Goal: Information Seeking & Learning: Learn about a topic

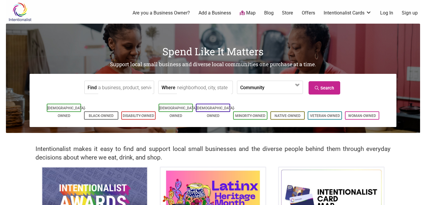
click at [251, 10] on link "Map" at bounding box center [248, 13] width 16 height 7
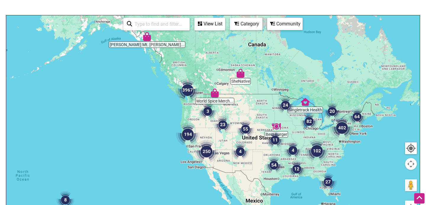
scroll to position [65, 0]
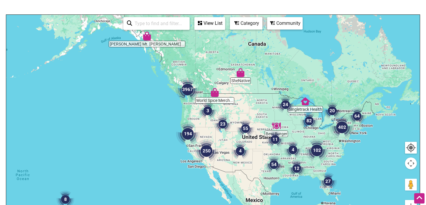
click at [216, 18] on div "View List" at bounding box center [210, 23] width 30 height 11
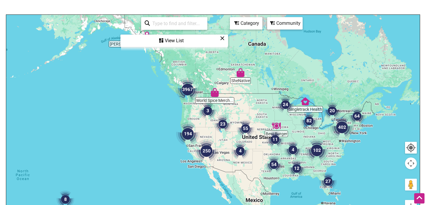
click at [179, 40] on div "View List" at bounding box center [174, 40] width 107 height 11
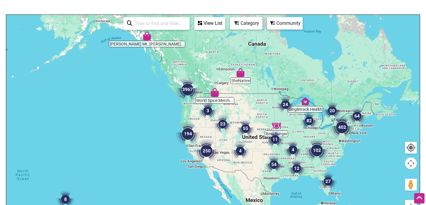
click at [190, 90] on img "3967" at bounding box center [188, 90] width 24 height 24
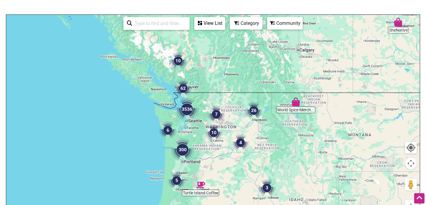
click at [217, 27] on div "View List" at bounding box center [210, 23] width 30 height 11
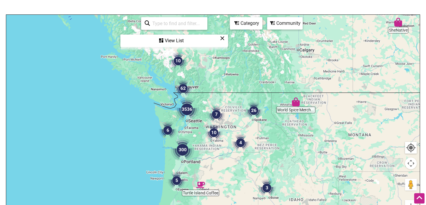
click at [246, 24] on div "Category" at bounding box center [246, 23] width 31 height 11
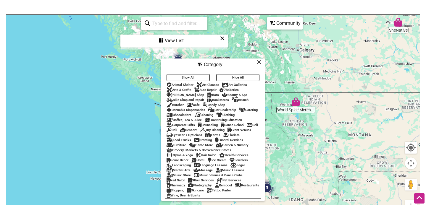
click at [224, 76] on button "Hide All" at bounding box center [237, 77] width 43 height 7
click at [197, 75] on button "Show All" at bounding box center [188, 77] width 43 height 7
click at [182, 84] on div "Animal Shelter" at bounding box center [180, 85] width 27 height 4
click at [262, 62] on div "Category" at bounding box center [213, 64] width 102 height 11
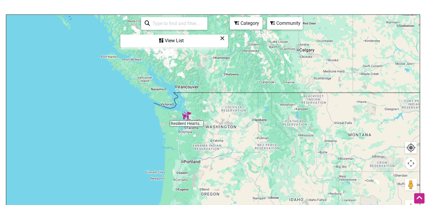
click at [275, 24] on icon at bounding box center [272, 23] width 5 height 5
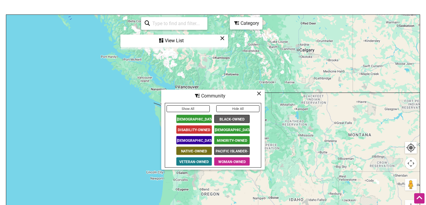
click at [202, 106] on button "Show All" at bounding box center [188, 109] width 43 height 7
click at [259, 94] on icon at bounding box center [259, 94] width 4 height 0
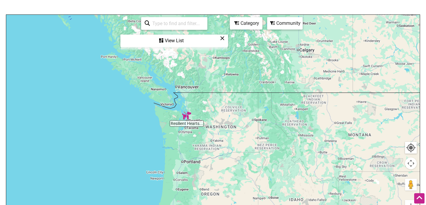
click at [167, 41] on div "View List" at bounding box center [174, 40] width 107 height 11
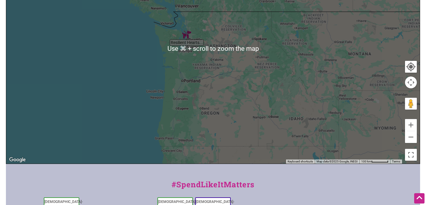
scroll to position [151, 0]
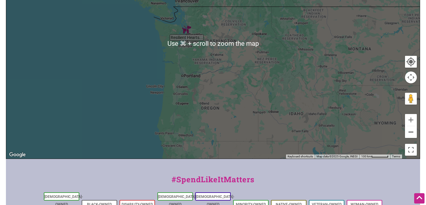
click at [415, 132] on button "Zoom out" at bounding box center [411, 132] width 12 height 12
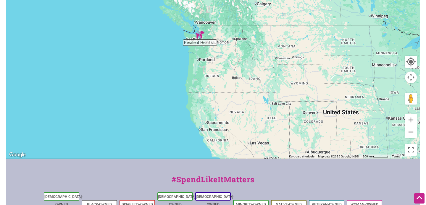
click at [415, 132] on button "Zoom out" at bounding box center [411, 132] width 12 height 12
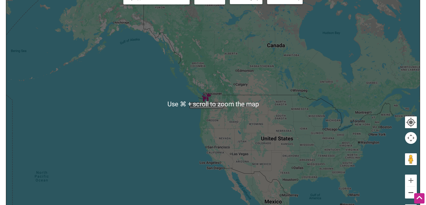
scroll to position [86, 0]
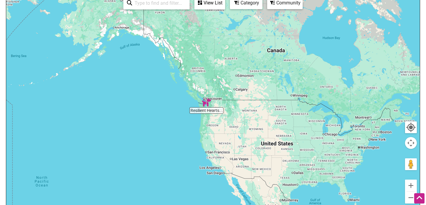
click at [241, 7] on div "Category" at bounding box center [246, 2] width 31 height 11
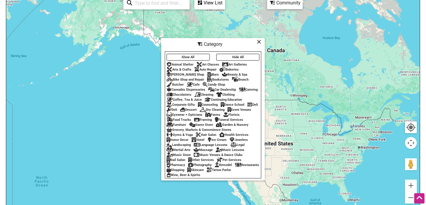
click at [202, 54] on button "Show All" at bounding box center [188, 57] width 43 height 7
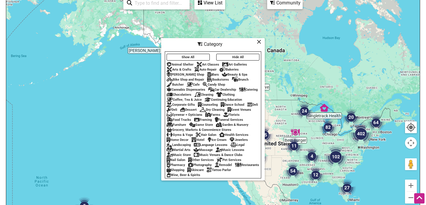
click at [206, 63] on div "Art Classes" at bounding box center [208, 65] width 23 height 4
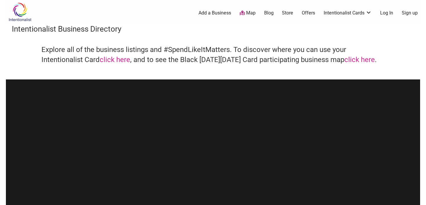
scroll to position [86, 0]
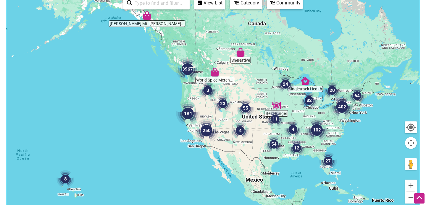
click at [254, 2] on div "Category" at bounding box center [246, 2] width 31 height 11
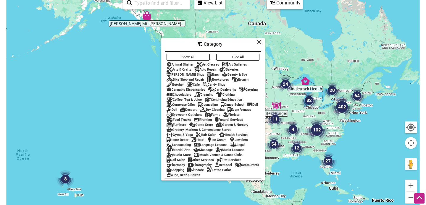
click at [213, 63] on div "Art Classes" at bounding box center [208, 65] width 23 height 4
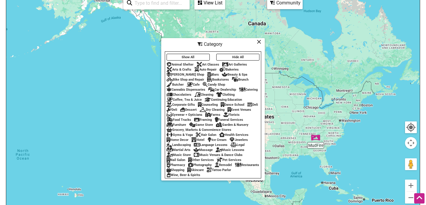
click at [260, 42] on icon at bounding box center [259, 42] width 4 height 0
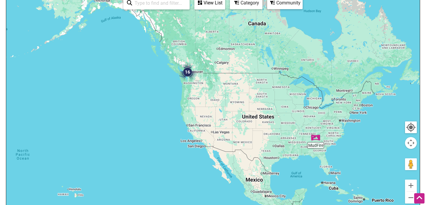
click at [212, 7] on div "View List" at bounding box center [210, 2] width 30 height 11
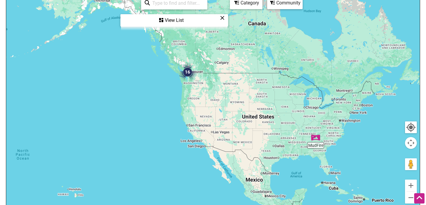
click at [174, 17] on div "View List" at bounding box center [174, 20] width 107 height 11
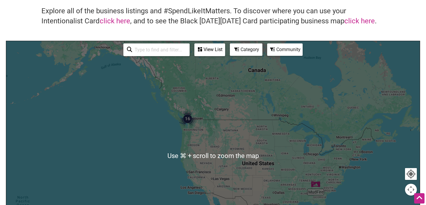
scroll to position [38, 0]
click at [357, 21] on link "click here" at bounding box center [360, 21] width 30 height 8
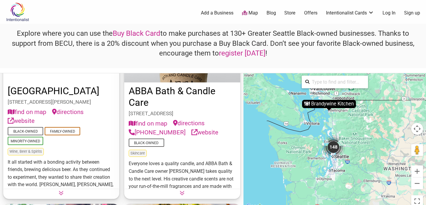
scroll to position [67, 0]
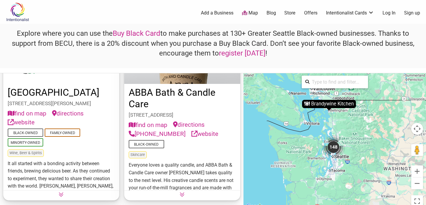
click at [25, 123] on link "website" at bounding box center [21, 122] width 27 height 9
click at [198, 135] on link "website" at bounding box center [205, 134] width 27 height 9
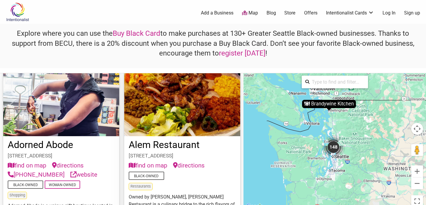
scroll to position [211, 0]
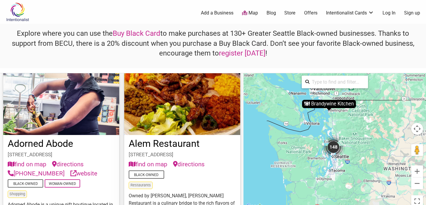
click at [77, 173] on link "website" at bounding box center [83, 173] width 27 height 9
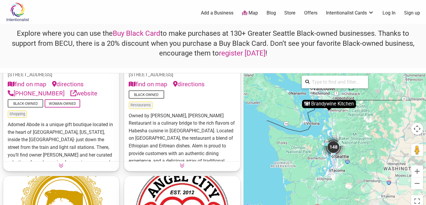
scroll to position [294, 0]
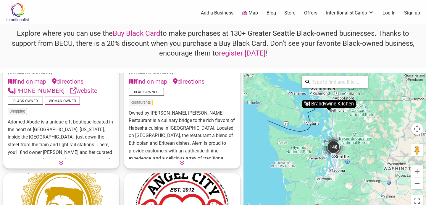
click at [183, 165] on icon at bounding box center [182, 163] width 5 height 5
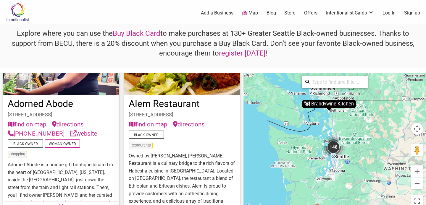
scroll to position [239, 0]
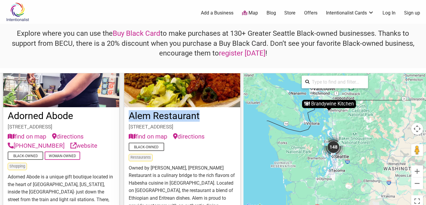
drag, startPoint x: 212, startPoint y: 116, endPoint x: 125, endPoint y: 120, distance: 86.8
click at [125, 120] on div "Alem Restaurant 4423 Rainier Ave S, Seattle, WA 98118 find on map directions Bl…" at bounding box center [182, 176] width 116 height 138
copy link "Alem Restaurant"
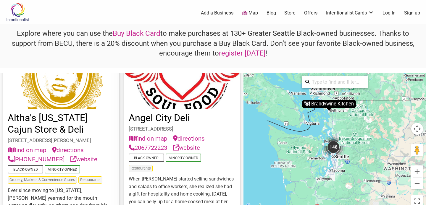
scroll to position [465, 0]
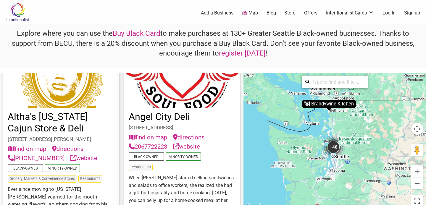
click at [85, 154] on link "website" at bounding box center [83, 158] width 27 height 9
click at [186, 142] on link "website" at bounding box center [186, 146] width 27 height 9
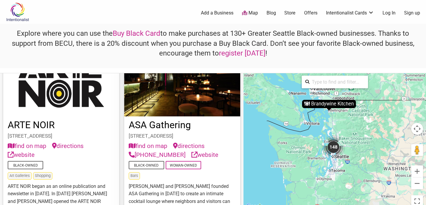
scroll to position [652, 0]
click at [29, 150] on link "website" at bounding box center [21, 154] width 27 height 9
click at [196, 155] on link "website" at bounding box center [205, 154] width 27 height 9
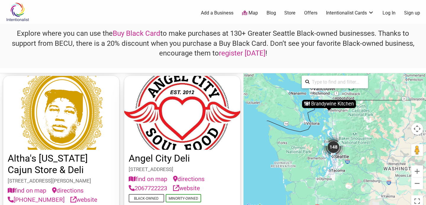
scroll to position [437, 0]
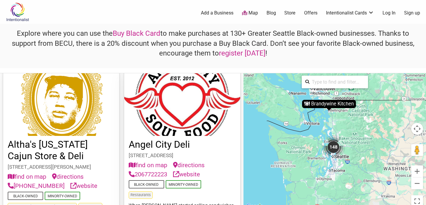
click at [75, 182] on link "website" at bounding box center [83, 186] width 27 height 9
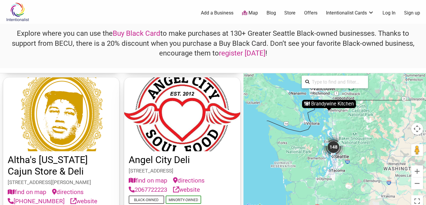
scroll to position [355, 0]
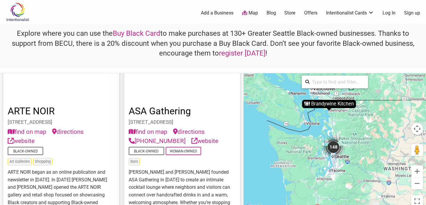
scroll to position [635, 0]
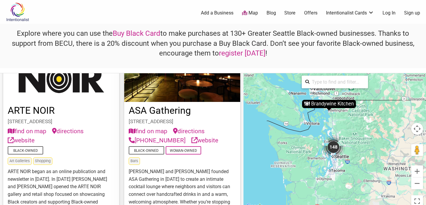
click at [31, 141] on link "website" at bounding box center [21, 140] width 27 height 9
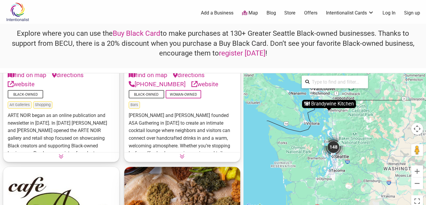
scroll to position [663, 0]
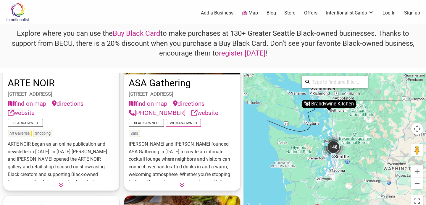
click at [208, 118] on link "website" at bounding box center [205, 113] width 27 height 9
